Goal: Navigation & Orientation: Find specific page/section

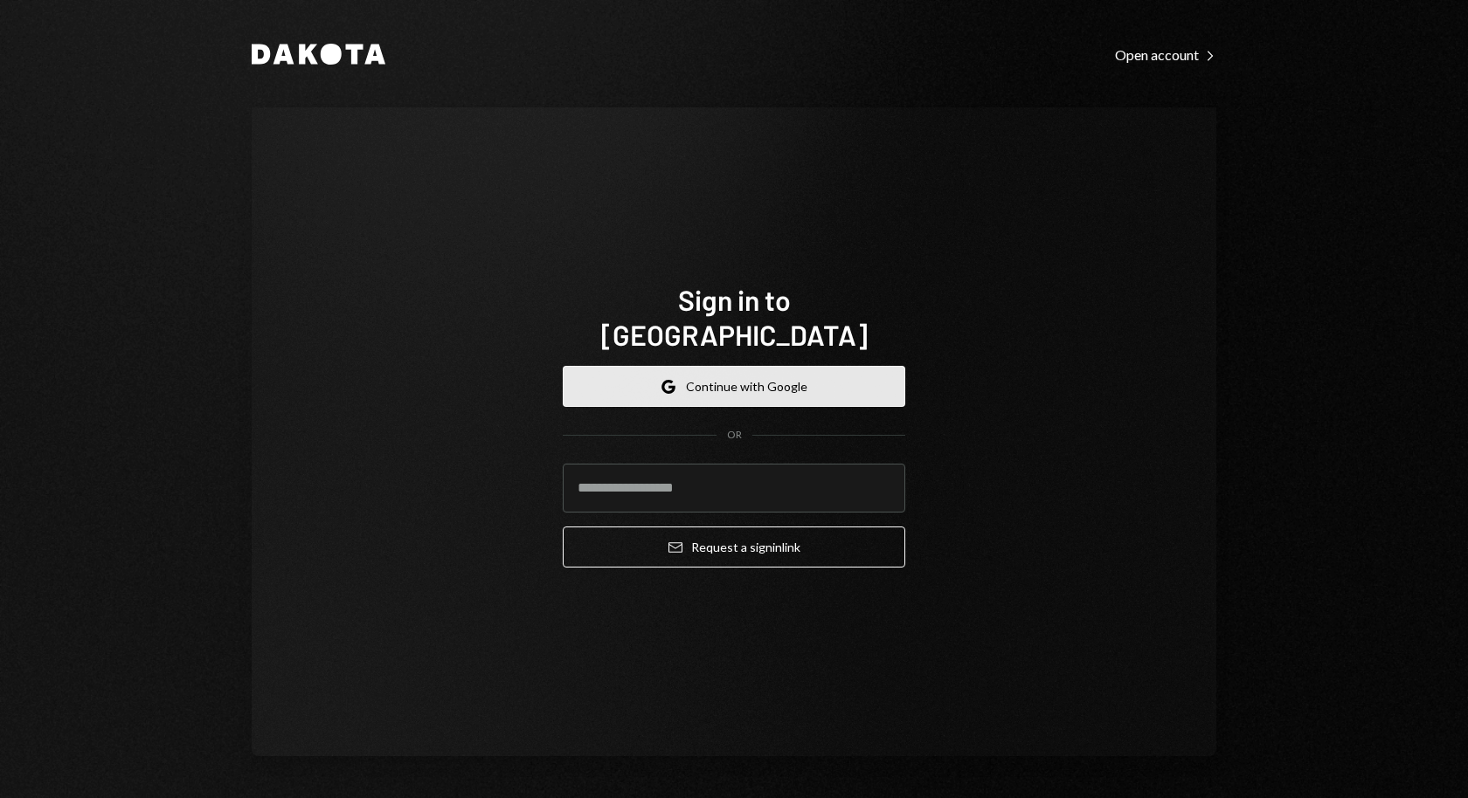
click at [712, 374] on button "Google Continue with Google" at bounding box center [734, 386] width 342 height 41
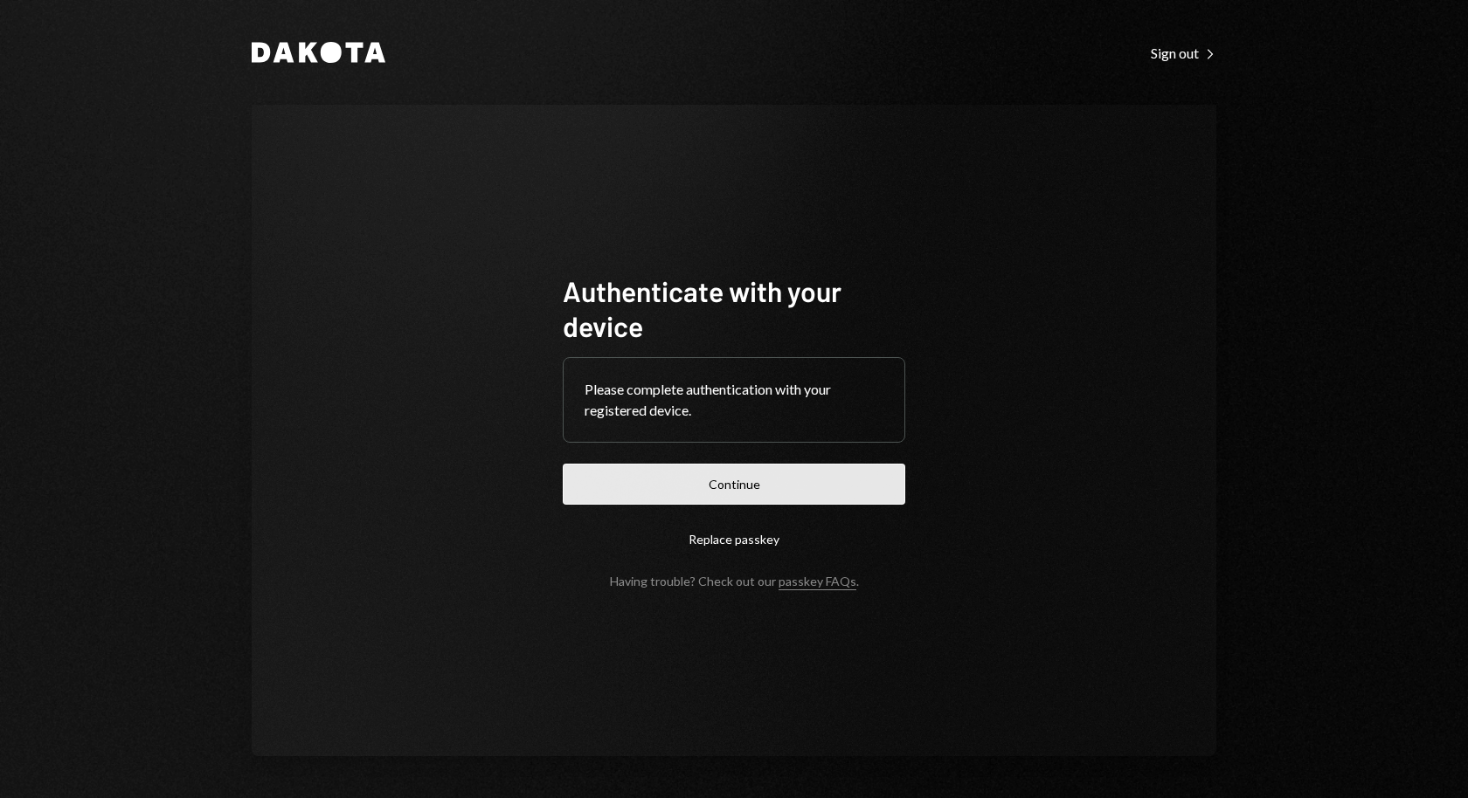
click at [812, 474] on button "Continue" at bounding box center [734, 484] width 342 height 41
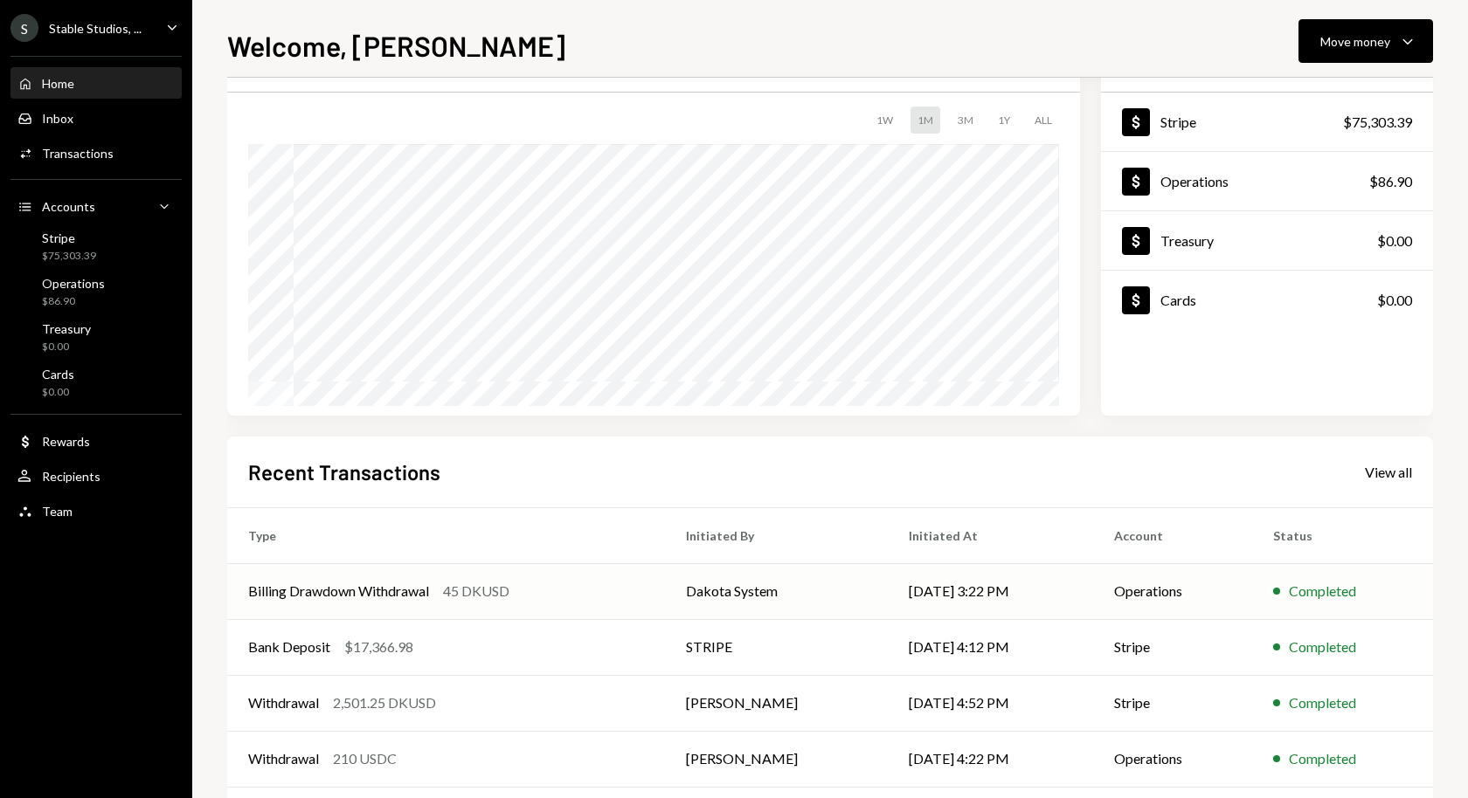
scroll to position [170, 0]
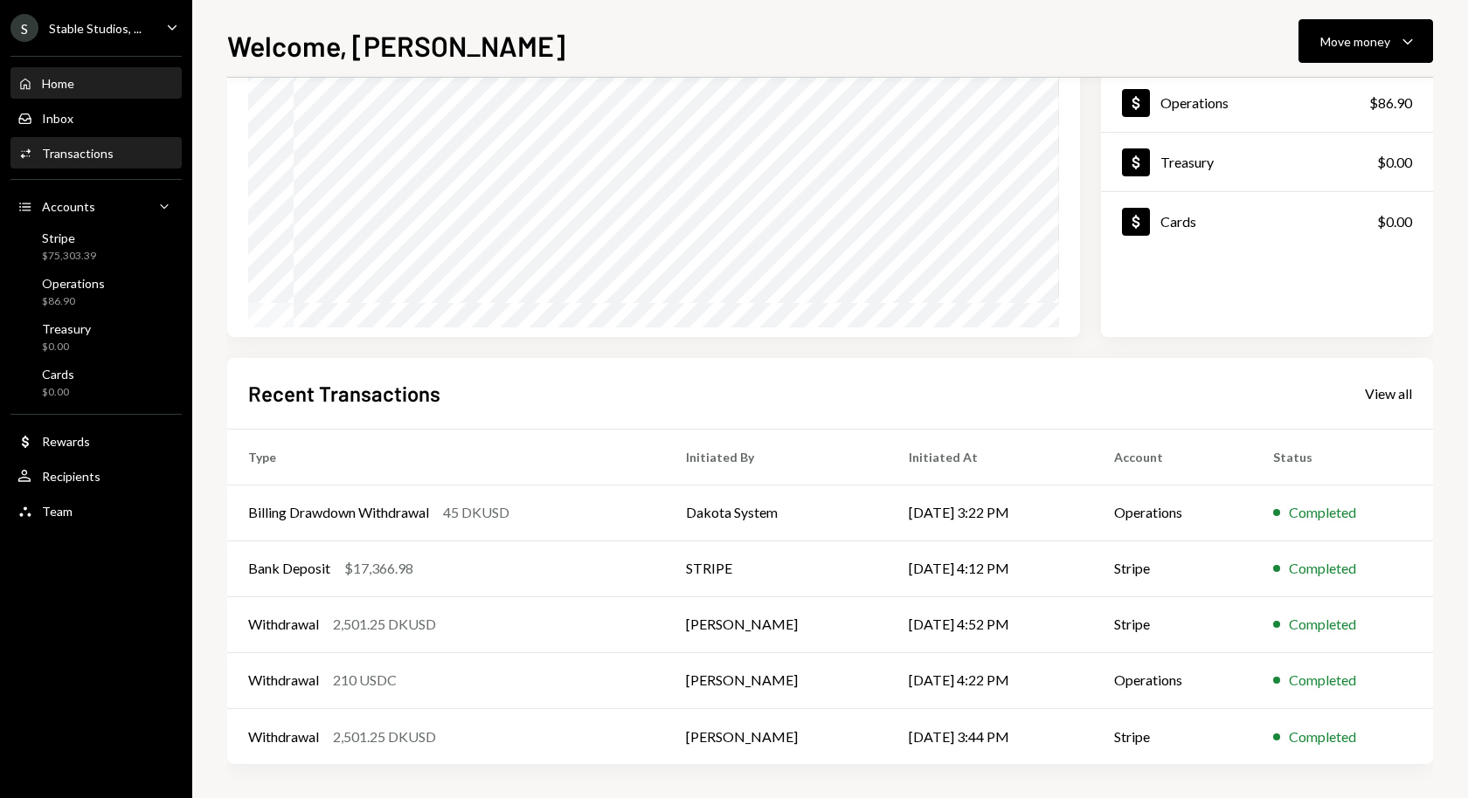
click at [59, 159] on div "Transactions" at bounding box center [78, 153] width 72 height 15
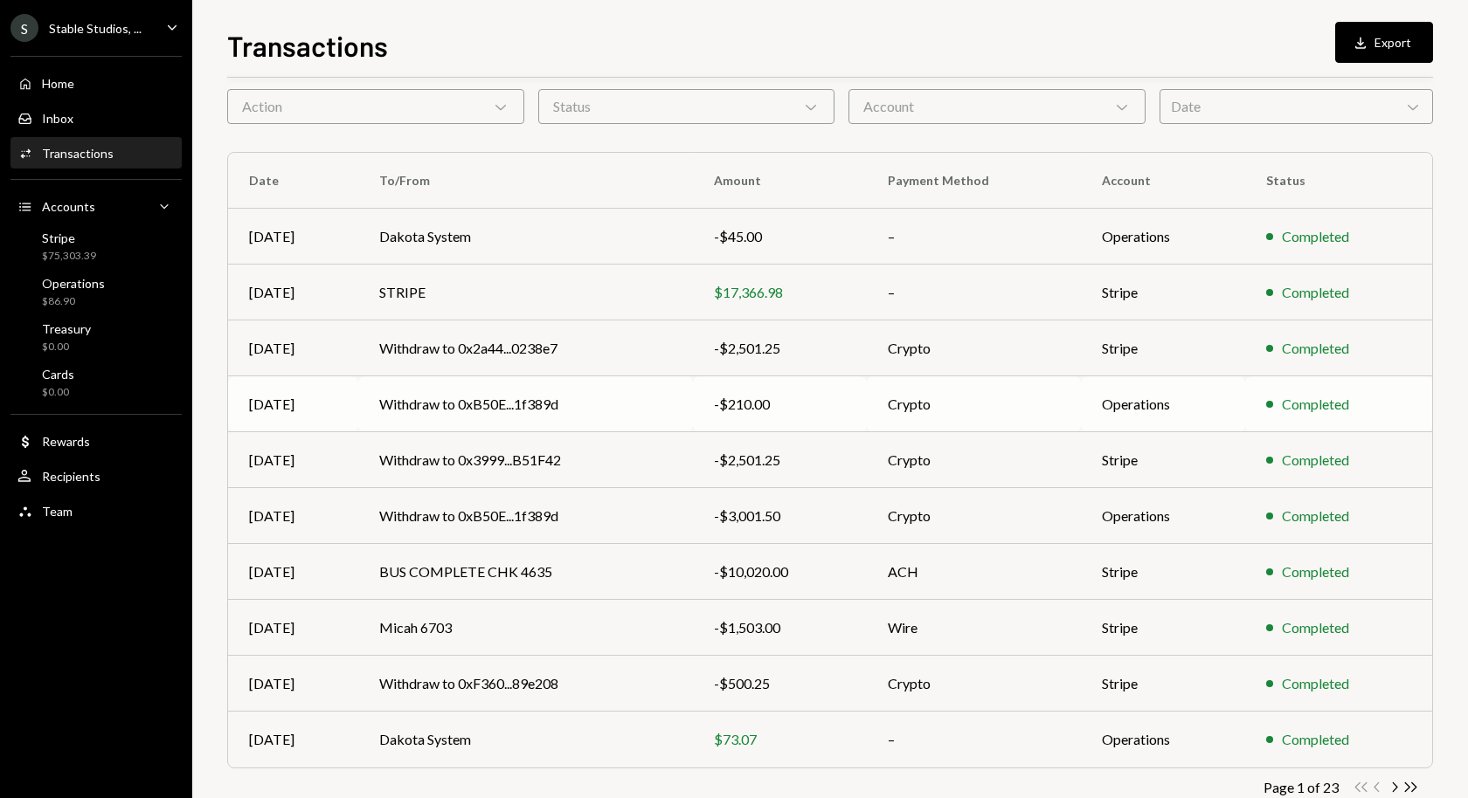
scroll to position [111, 0]
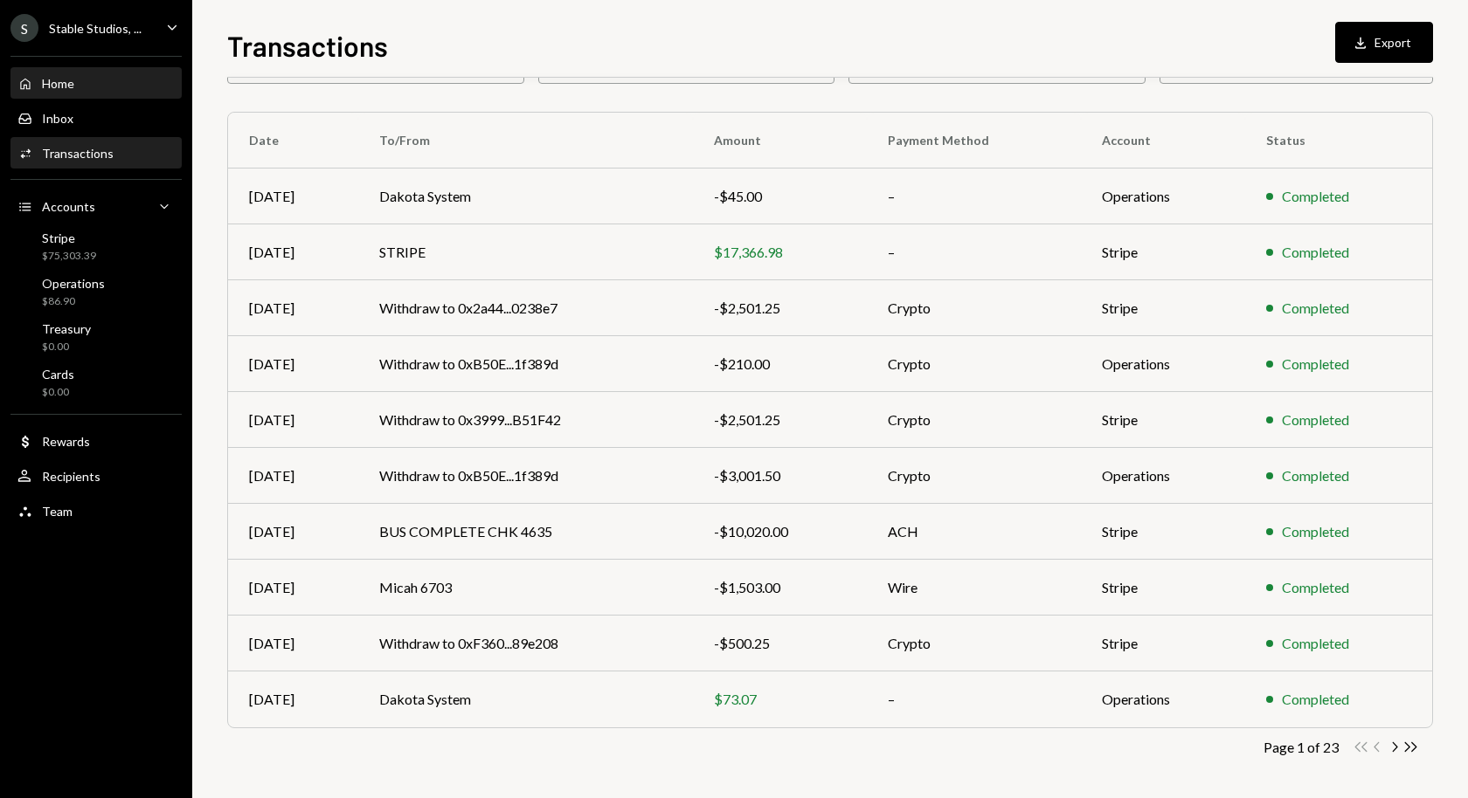
click at [82, 89] on div "Home Home" at bounding box center [95, 84] width 157 height 16
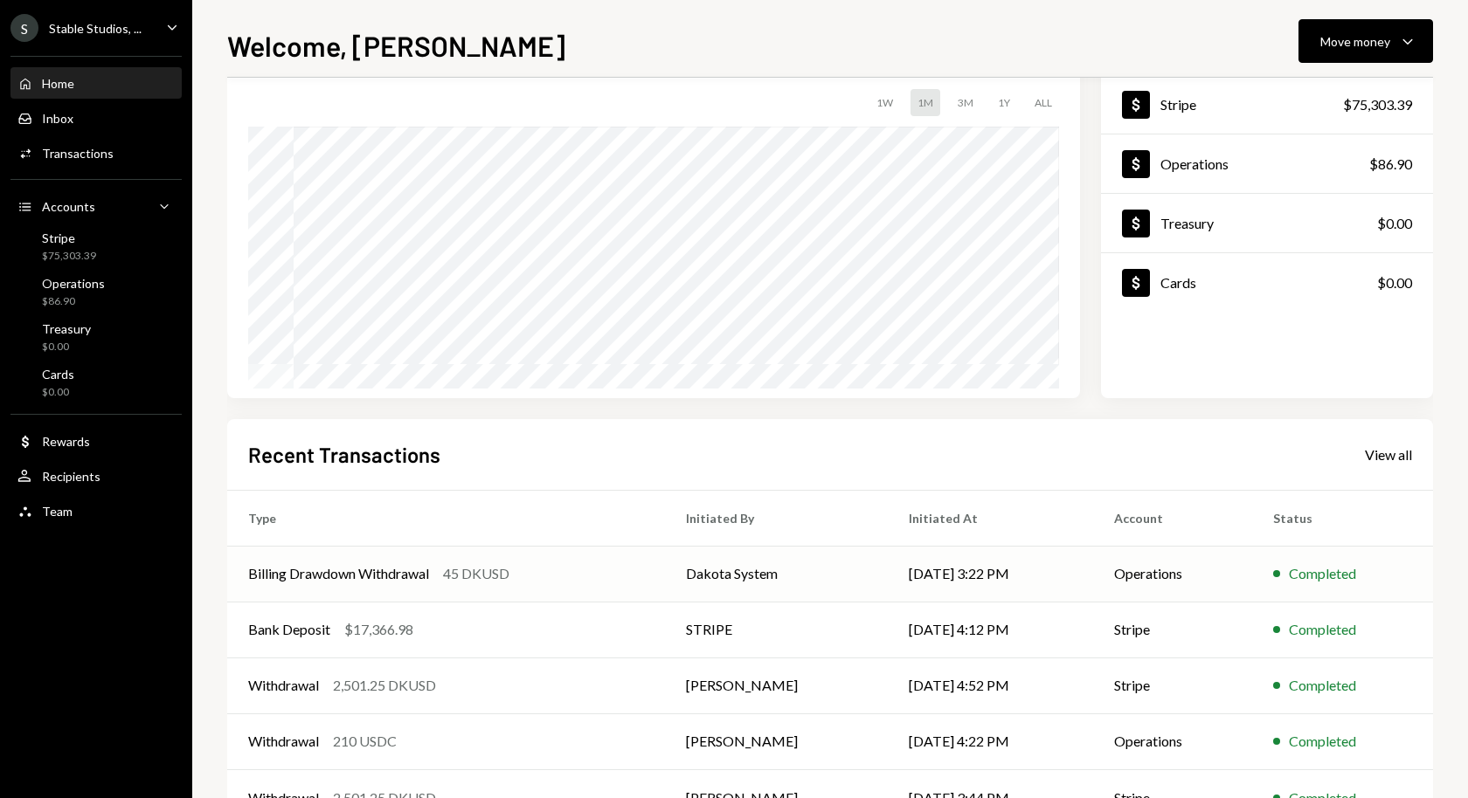
scroll to position [170, 0]
